Goal: Task Accomplishment & Management: Use online tool/utility

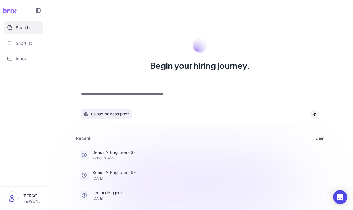
click at [143, 98] on textarea at bounding box center [200, 94] width 238 height 7
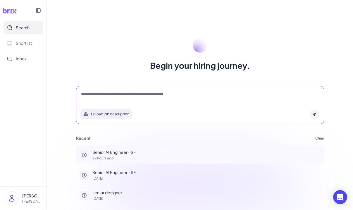
click at [123, 152] on p "Senior AI Engineer - SF" at bounding box center [206, 152] width 228 height 6
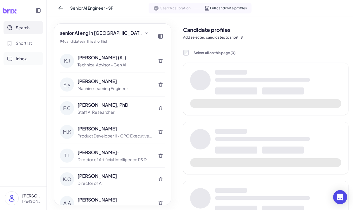
click at [19, 58] on span "Inbox" at bounding box center [21, 59] width 11 height 6
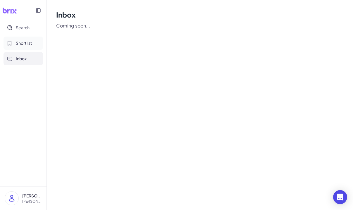
click at [23, 41] on span "Shortlist" at bounding box center [24, 43] width 16 height 6
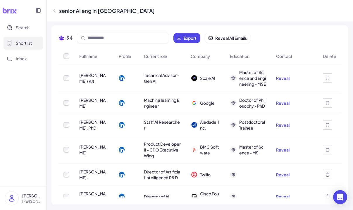
click at [320, 34] on div "94 Export Reveal All Emails" at bounding box center [199, 40] width 282 height 16
click at [231, 38] on span "Reveal All Emails" at bounding box center [231, 38] width 32 height 6
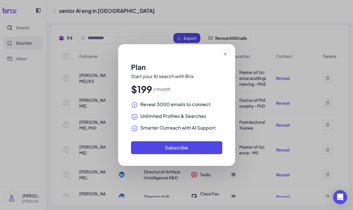
click at [274, 29] on div "Plan Start your AI search with Brix $199 / month Reveal 3000 emails to connect …" at bounding box center [176, 105] width 353 height 210
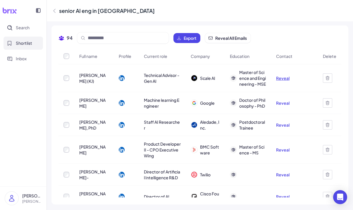
click at [276, 78] on button "Reveal" at bounding box center [282, 78] width 13 height 6
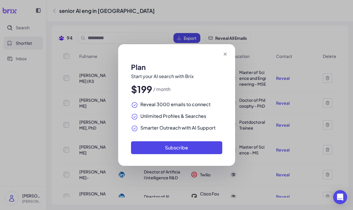
click at [223, 54] on icon at bounding box center [225, 54] width 6 height 6
